Goal: Book appointment/travel/reservation

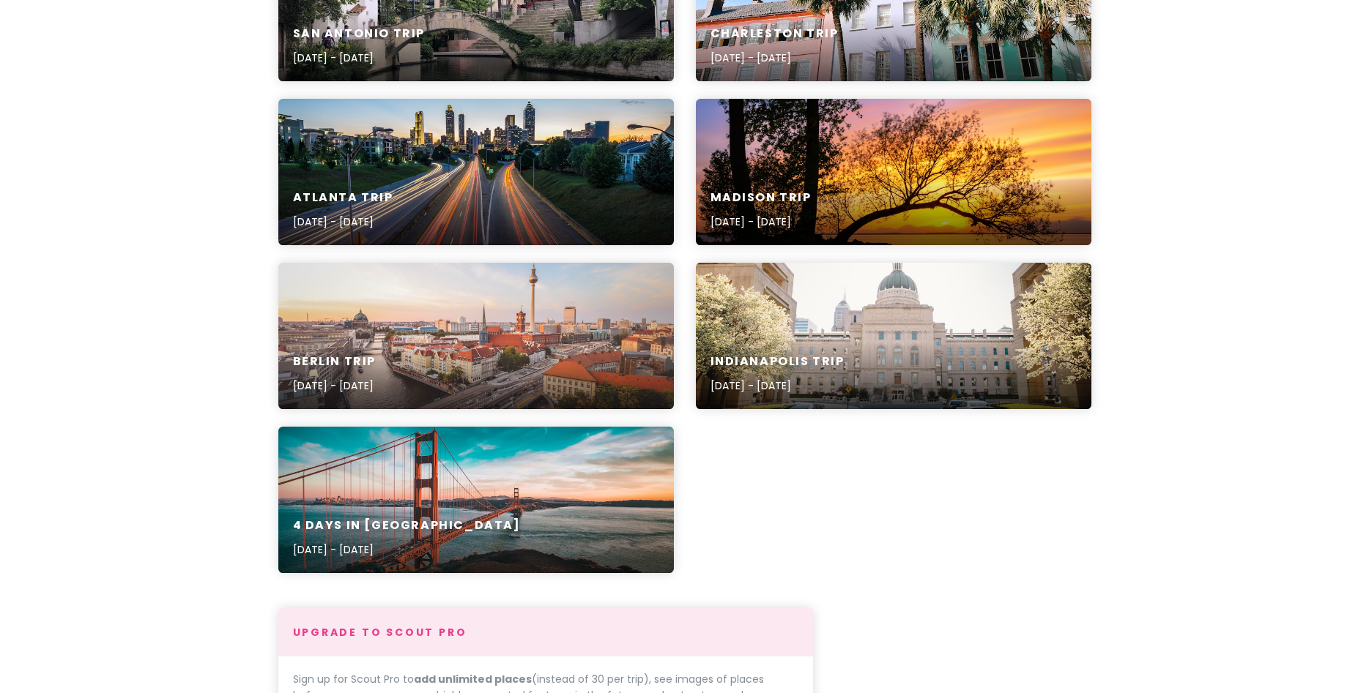
scroll to position [620, 0]
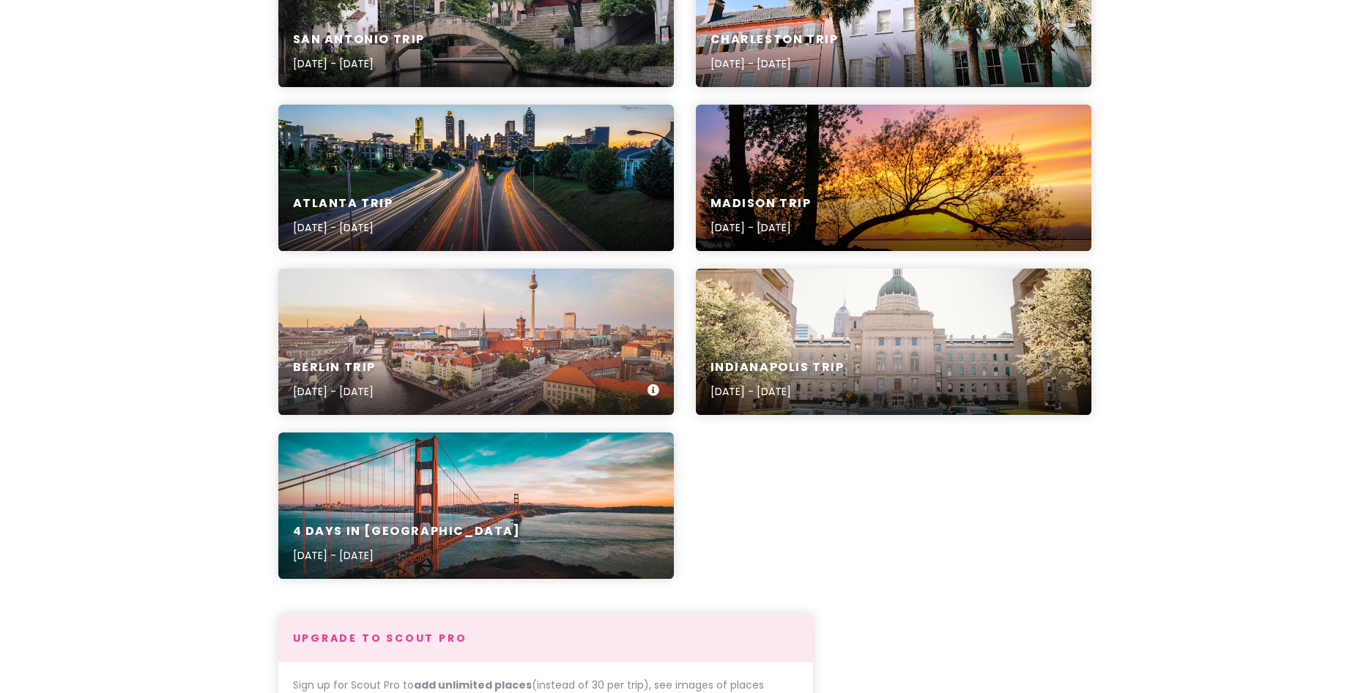
click at [360, 347] on div "[GEOGRAPHIC_DATA] Trip [DATE] - [DATE]" at bounding box center [475, 381] width 395 height 70
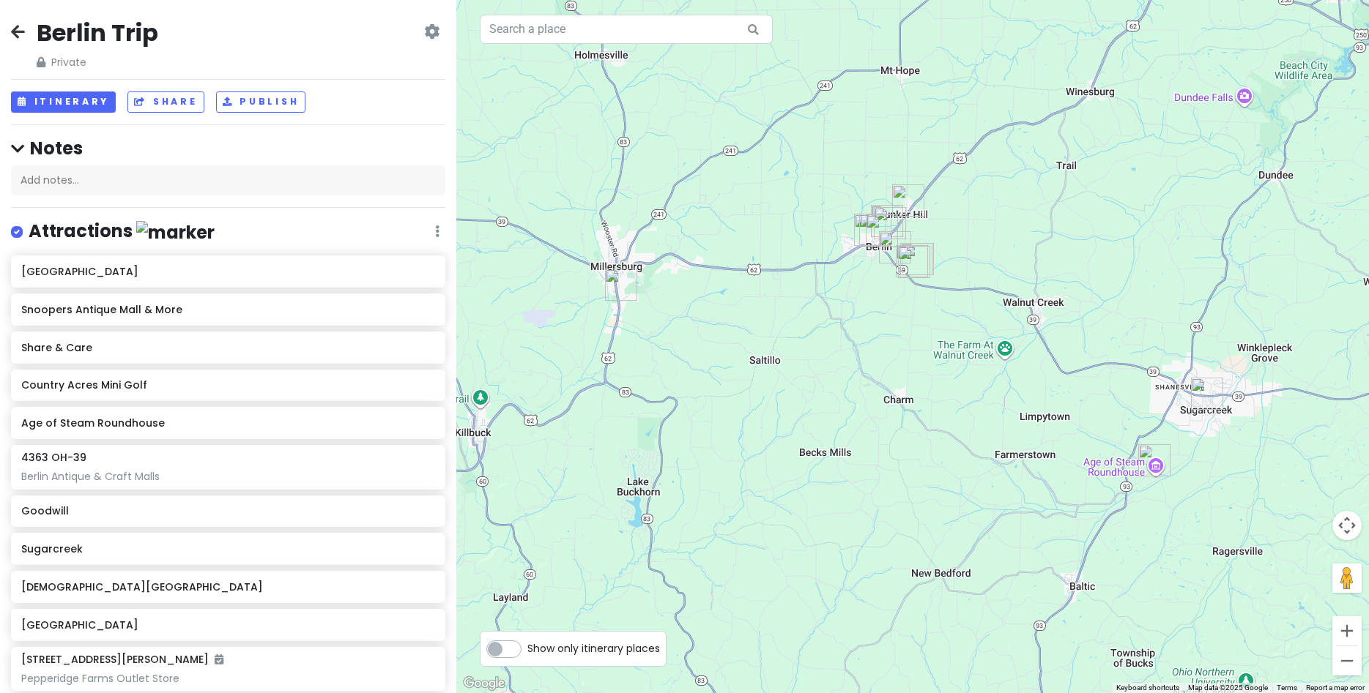
click at [459, 161] on div at bounding box center [912, 346] width 912 height 693
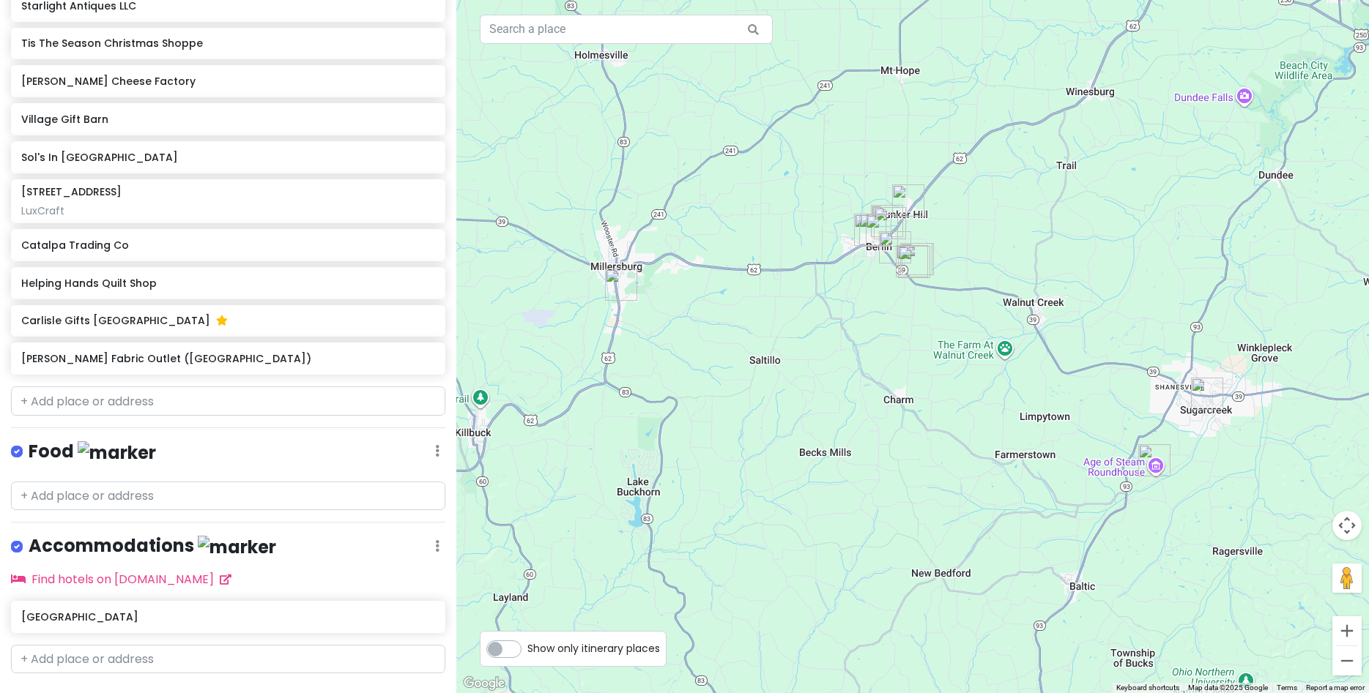
scroll to position [776, 0]
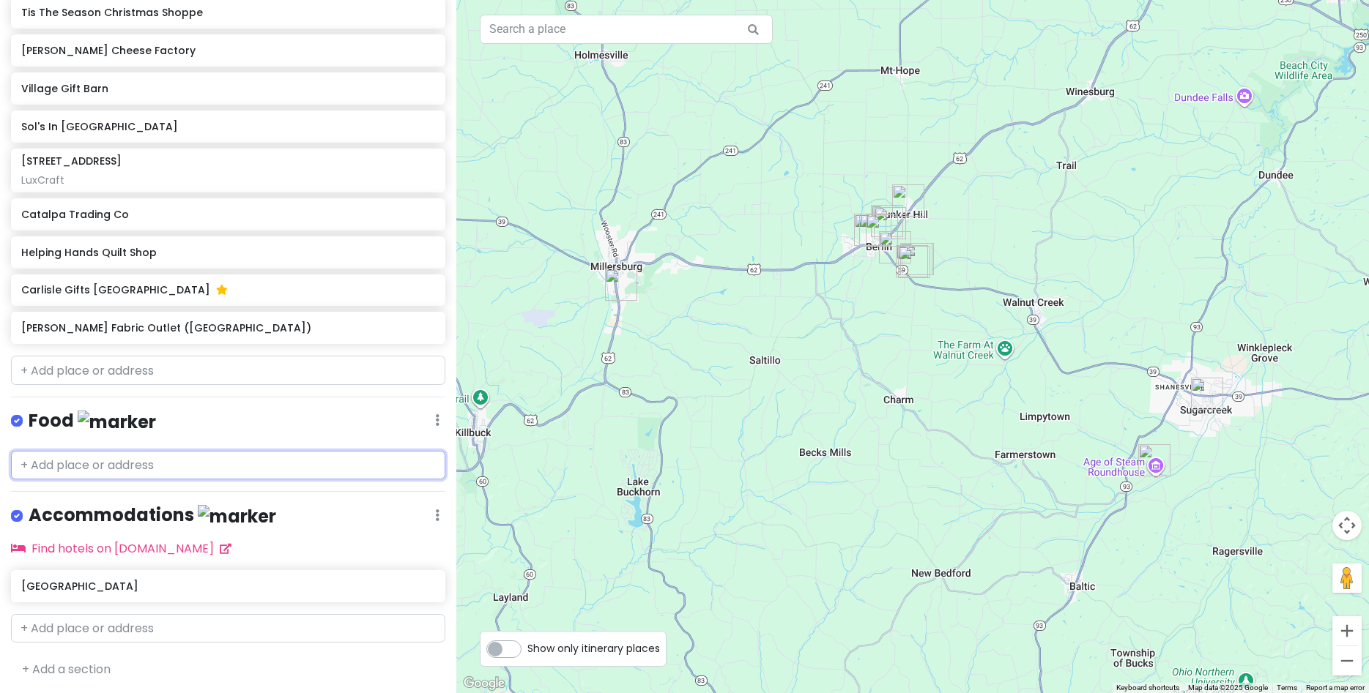
click at [125, 455] on input "text" at bounding box center [228, 465] width 434 height 29
click at [115, 593] on div "[GEOGRAPHIC_DATA]" at bounding box center [228, 586] width 434 height 32
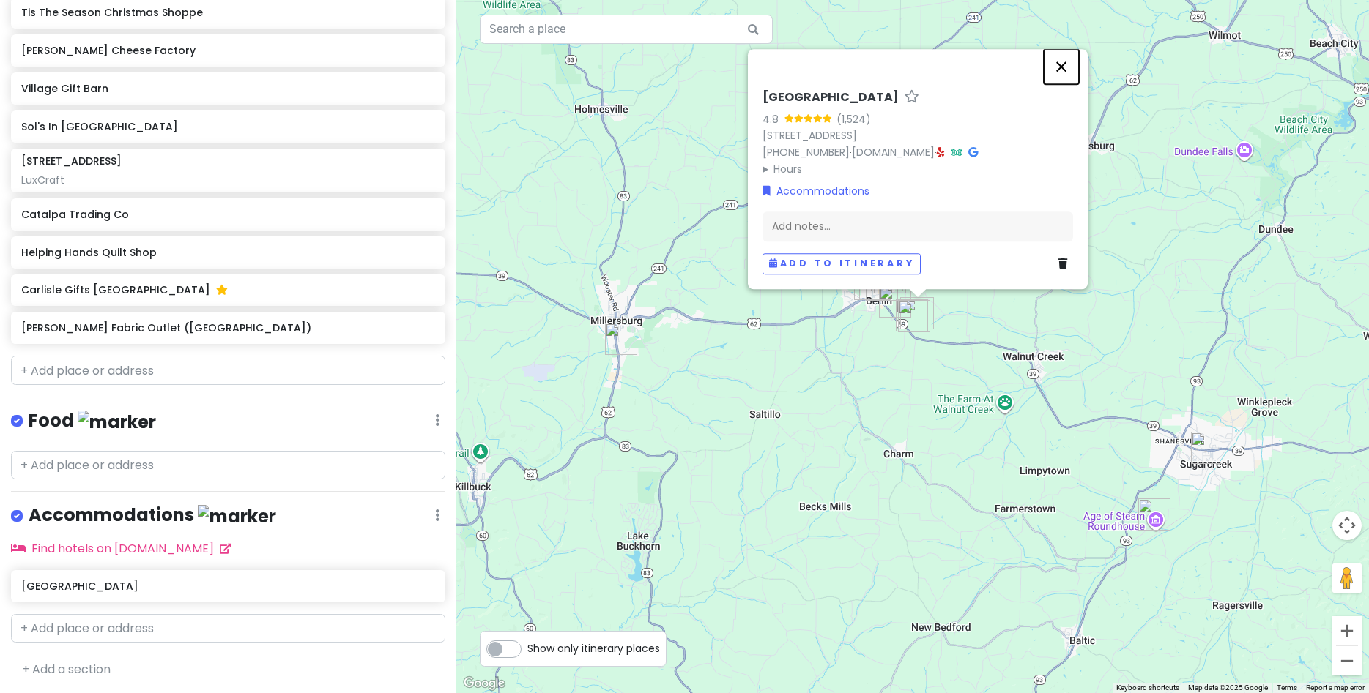
drag, startPoint x: 1066, startPoint y: 63, endPoint x: 1139, endPoint y: 182, distance: 139.4
click at [1066, 64] on button "Close" at bounding box center [1061, 66] width 35 height 35
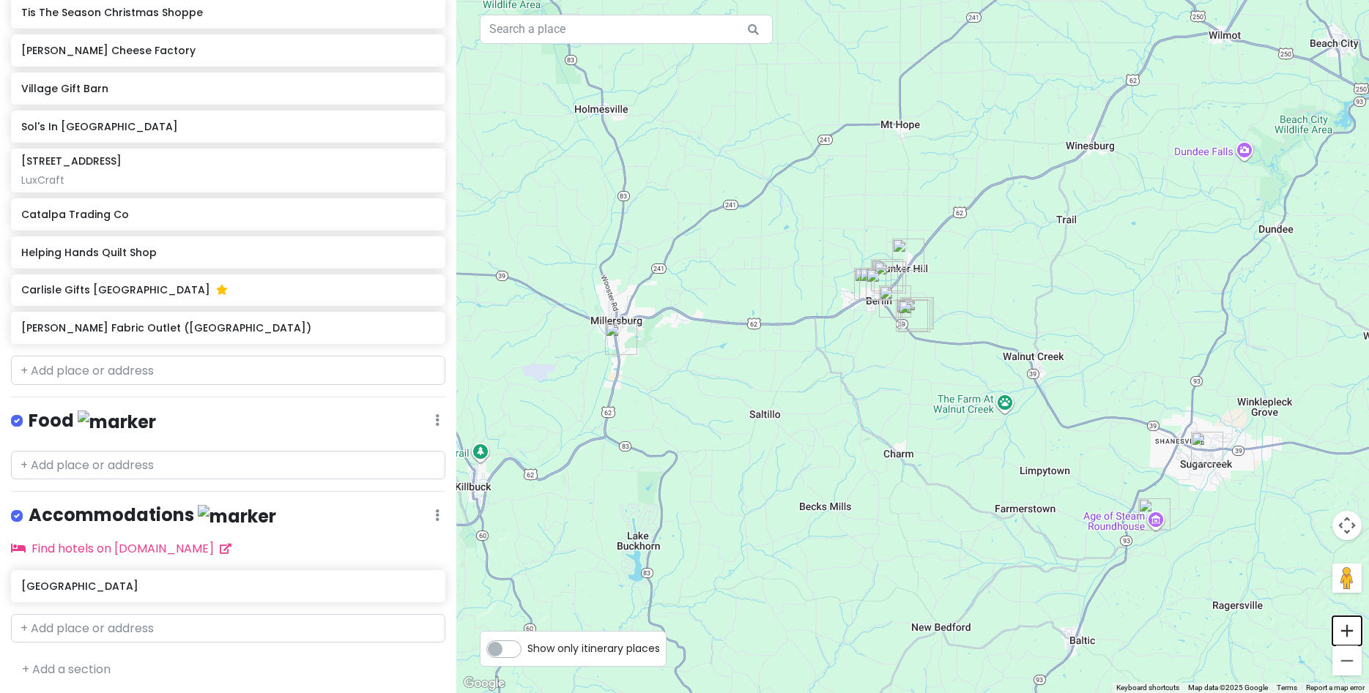
click at [1347, 631] on button "Zoom in" at bounding box center [1346, 631] width 29 height 29
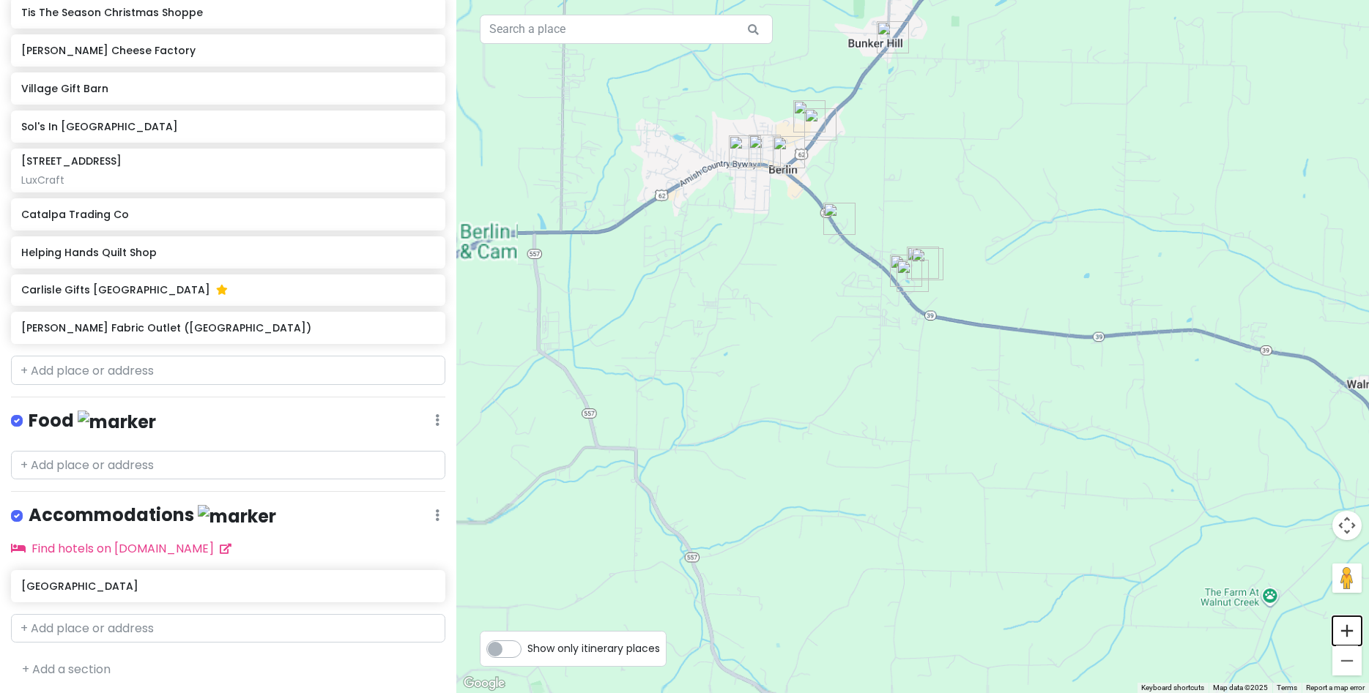
click at [1347, 631] on button "Zoom in" at bounding box center [1346, 631] width 29 height 29
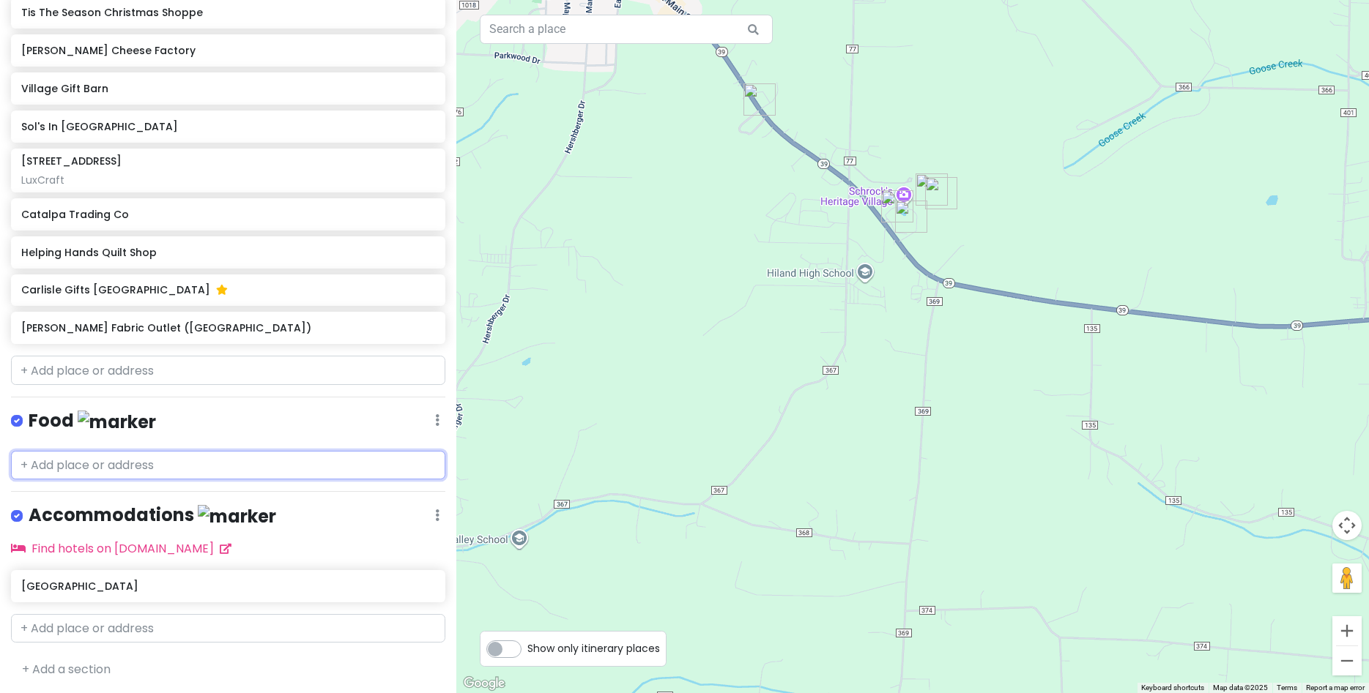
click at [124, 472] on input "text" at bounding box center [228, 465] width 434 height 29
